Goal: Transaction & Acquisition: Book appointment/travel/reservation

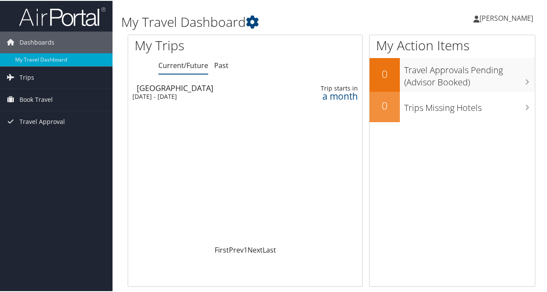
click at [265, 96] on div "[DATE] - [DATE]" at bounding box center [204, 96] width 144 height 8
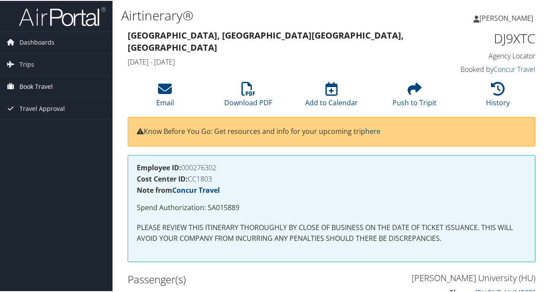
click at [31, 88] on span "Book Travel" at bounding box center [35, 86] width 33 height 22
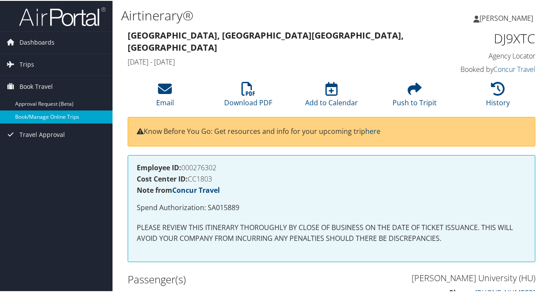
click at [46, 114] on link "Book/Manage Online Trips" at bounding box center [56, 116] width 113 height 13
